Goal: Task Accomplishment & Management: Use online tool/utility

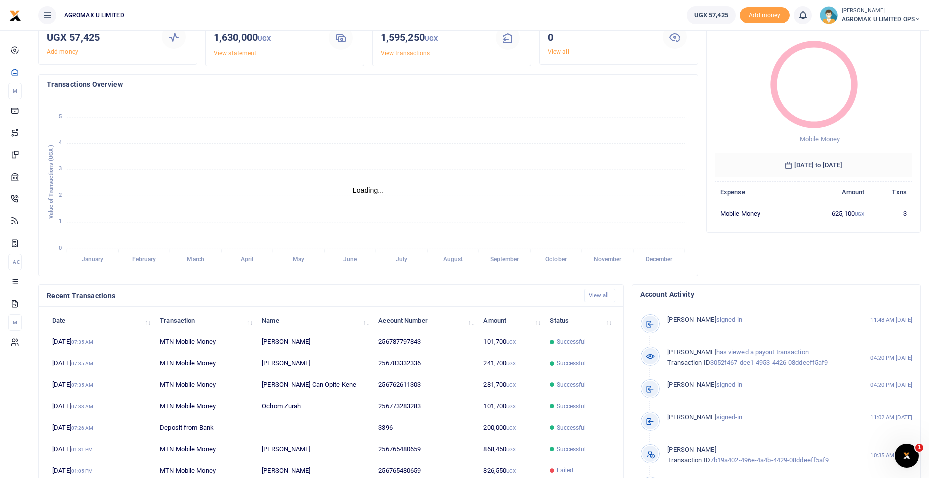
scroll to position [100, 0]
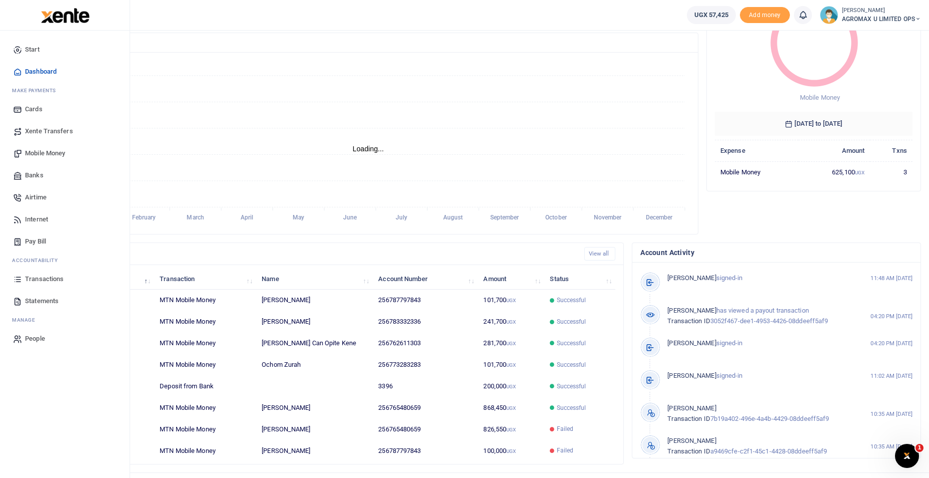
click at [49, 297] on span "Statements" at bounding box center [42, 301] width 34 height 10
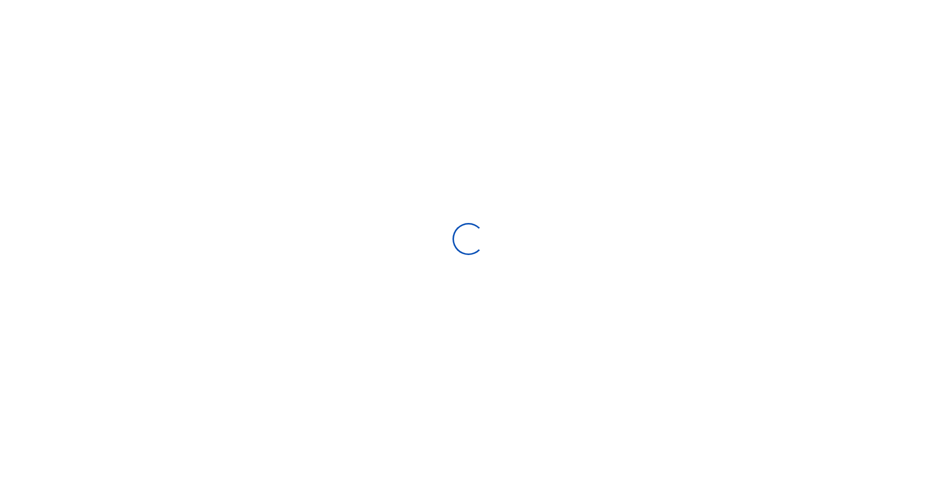
select select "ALL"
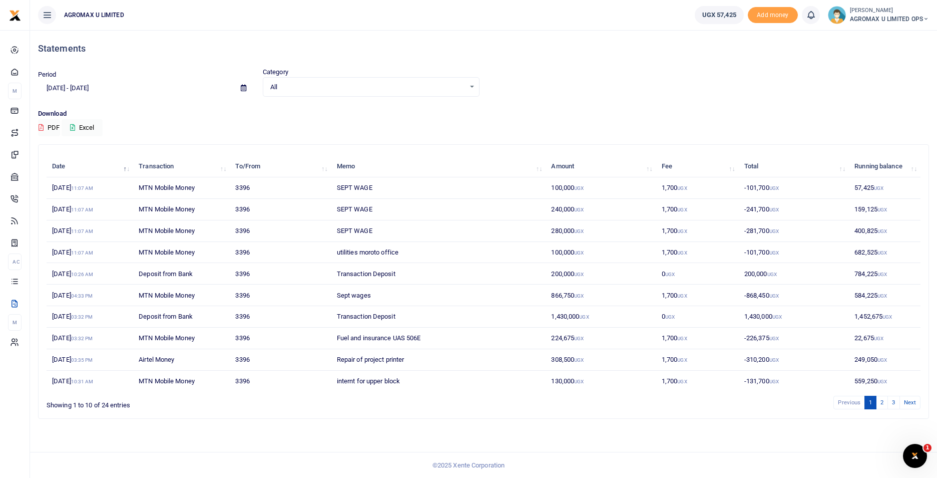
click at [244, 85] on icon at bounding box center [244, 88] width 6 height 7
click at [70, 218] on li "Custom Range" at bounding box center [74, 217] width 70 height 16
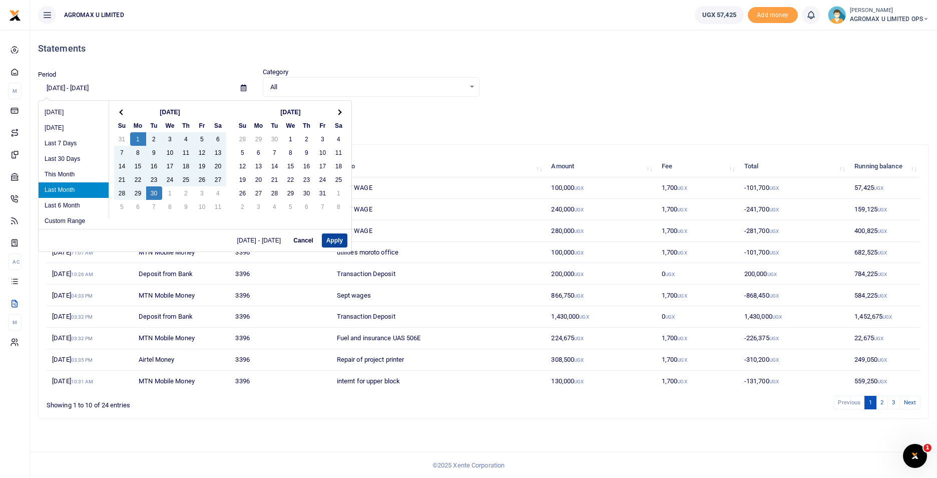
click at [333, 237] on button "Apply" at bounding box center [335, 240] width 26 height 14
type input "[DATE] - [DATE]"
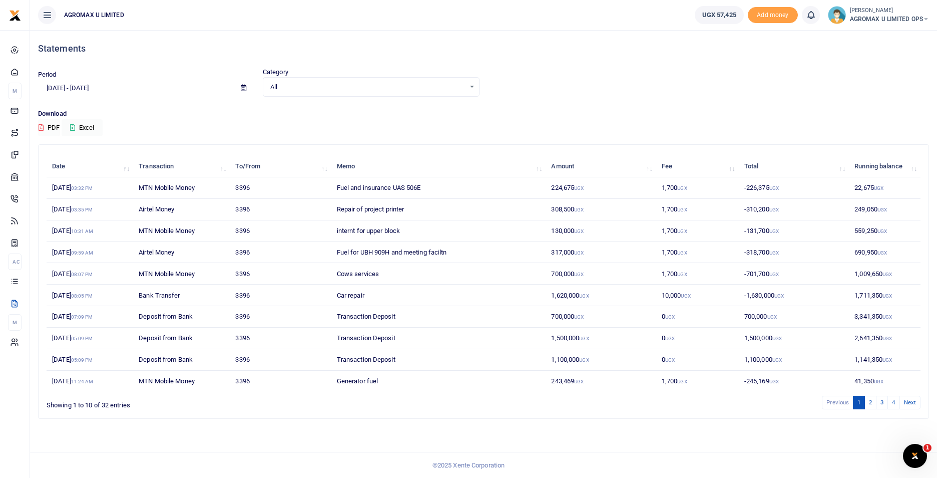
click at [42, 126] on icon at bounding box center [41, 127] width 5 height 7
click at [925, 16] on icon at bounding box center [926, 19] width 6 height 7
click at [901, 36] on link "Switch accounts" at bounding box center [890, 37] width 79 height 14
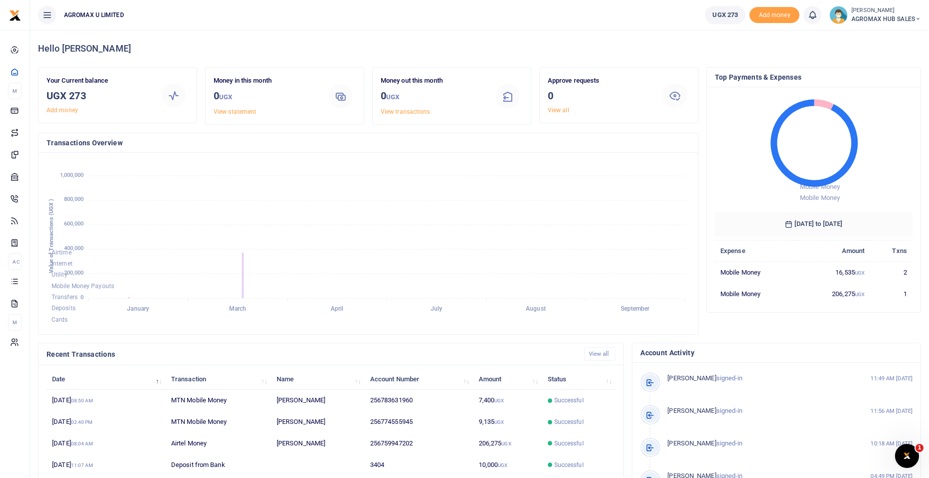
scroll to position [8, 8]
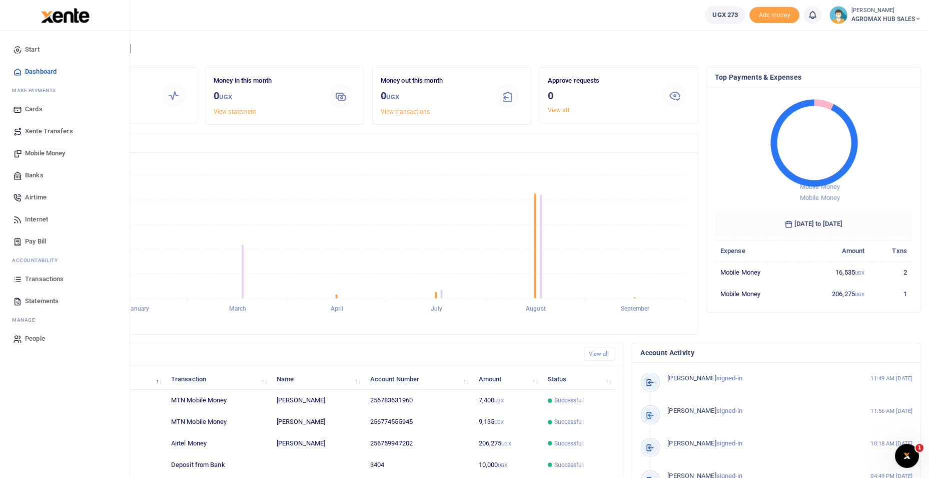
click at [49, 300] on span "Statements" at bounding box center [42, 301] width 34 height 10
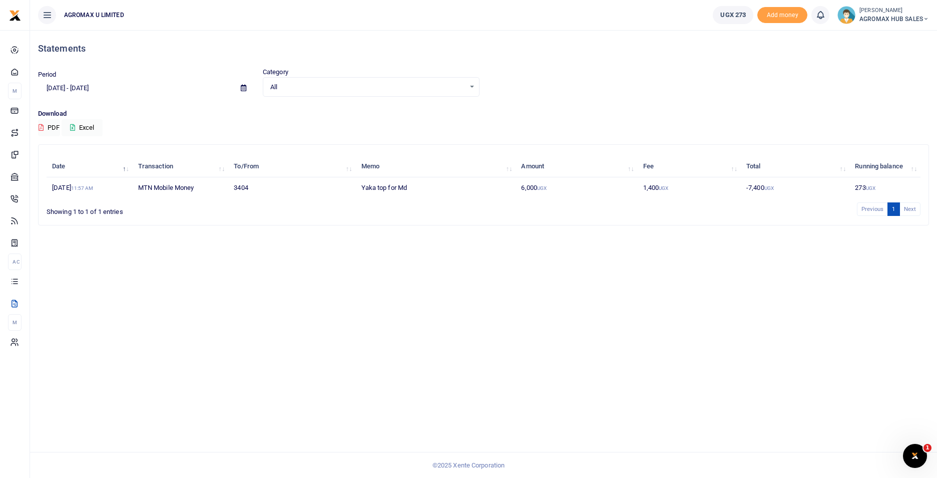
click at [242, 89] on icon at bounding box center [244, 88] width 6 height 7
click at [64, 218] on li "Custom Range" at bounding box center [74, 217] width 70 height 16
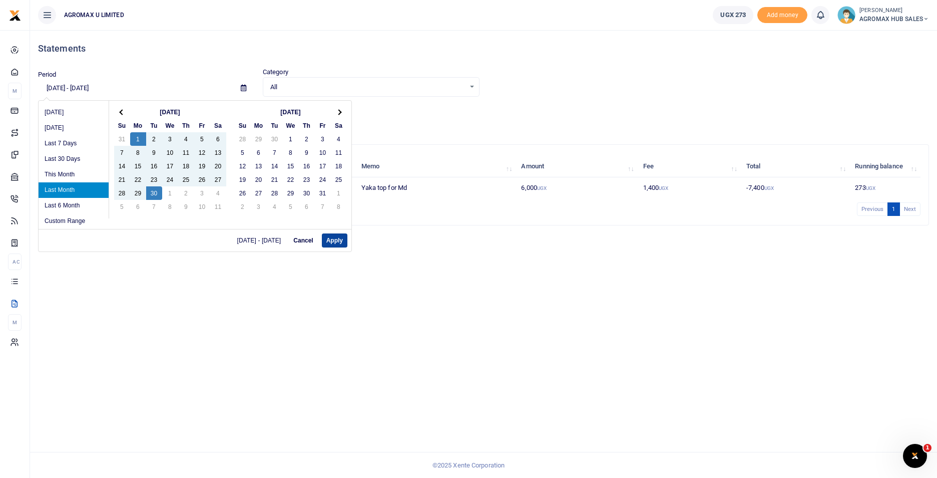
click at [340, 242] on button "Apply" at bounding box center [335, 240] width 26 height 14
type input "[DATE] - [DATE]"
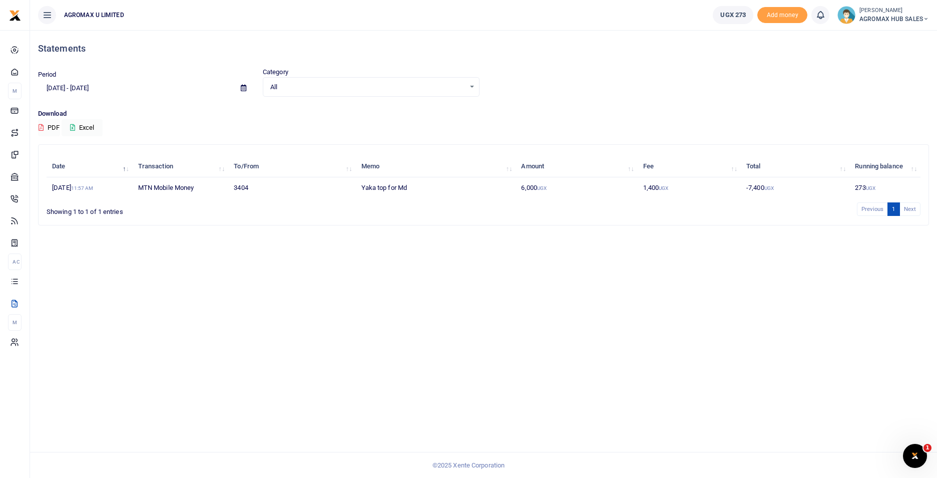
click at [53, 125] on button "PDF" at bounding box center [49, 127] width 22 height 17
click at [926, 22] on icon at bounding box center [926, 19] width 6 height 7
click at [892, 35] on link "Switch accounts" at bounding box center [889, 37] width 79 height 14
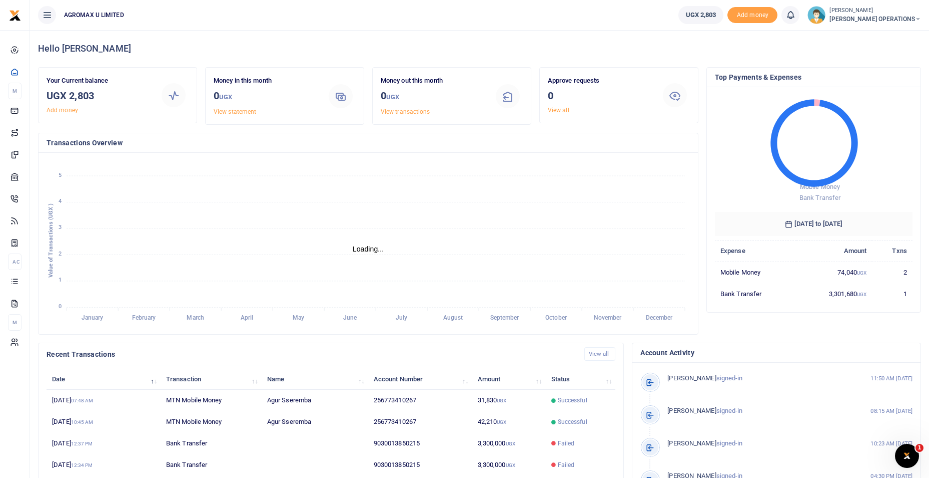
scroll to position [8, 8]
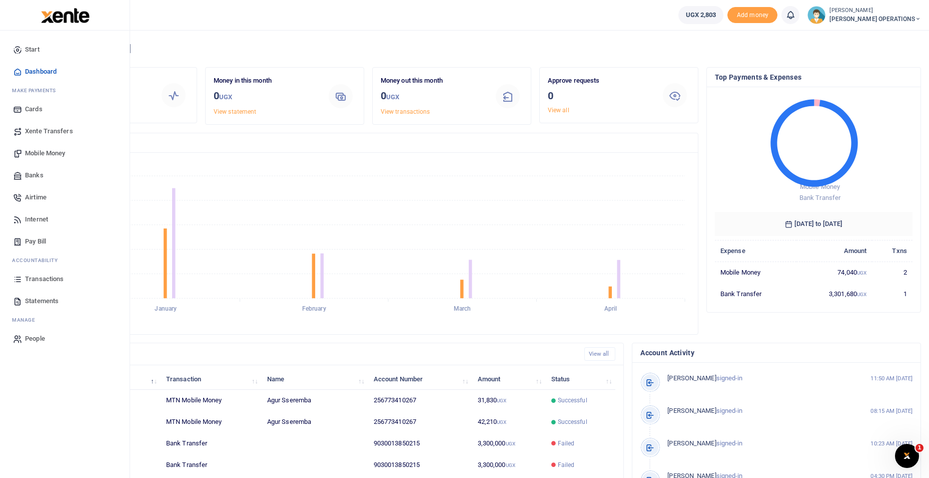
click at [41, 298] on span "Statements" at bounding box center [42, 301] width 34 height 10
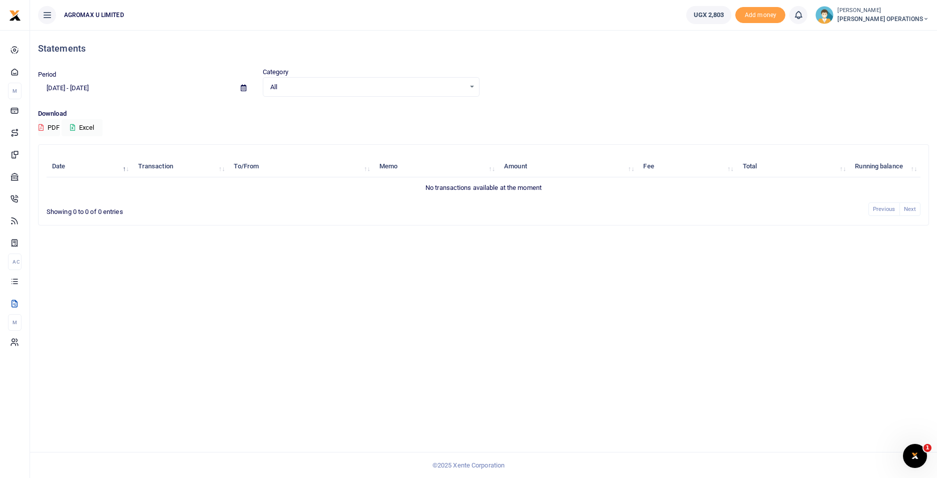
click at [243, 88] on icon at bounding box center [244, 88] width 6 height 7
click at [73, 215] on li "Custom Range" at bounding box center [74, 217] width 70 height 16
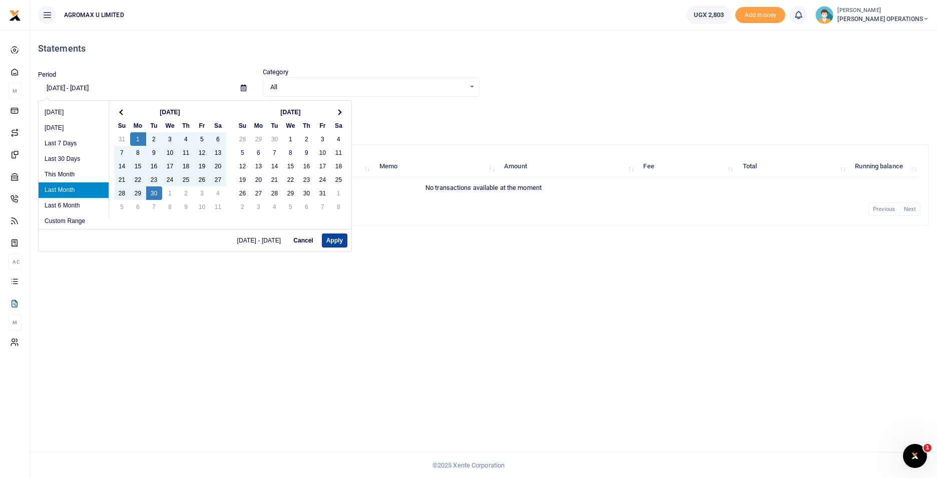
click at [328, 239] on button "Apply" at bounding box center [335, 240] width 26 height 14
type input "[DATE] - [DATE]"
